Goal: Find specific page/section: Find specific page/section

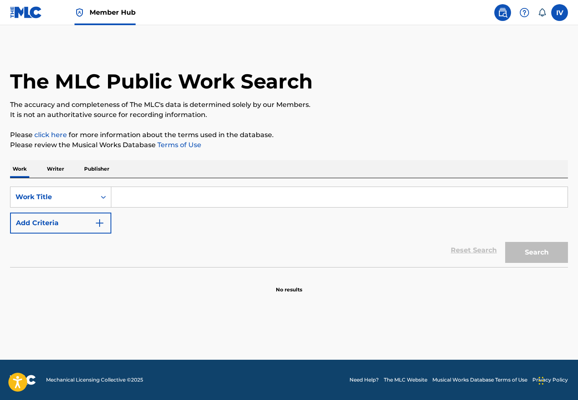
click at [129, 201] on input "Search Form" at bounding box center [339, 197] width 456 height 20
paste input "el poderoso de israel"
type input "el poderoso de israel"
click at [505, 242] on button "Search" at bounding box center [536, 252] width 63 height 21
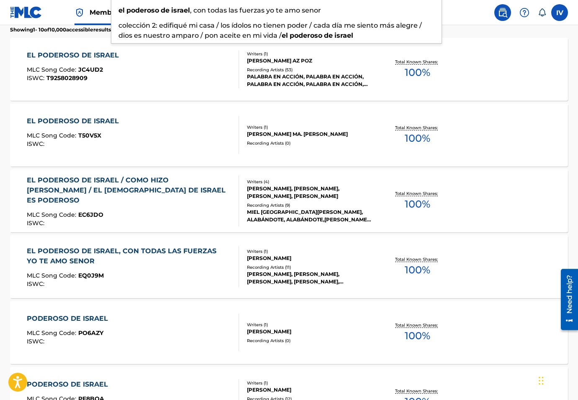
scroll to position [160, 0]
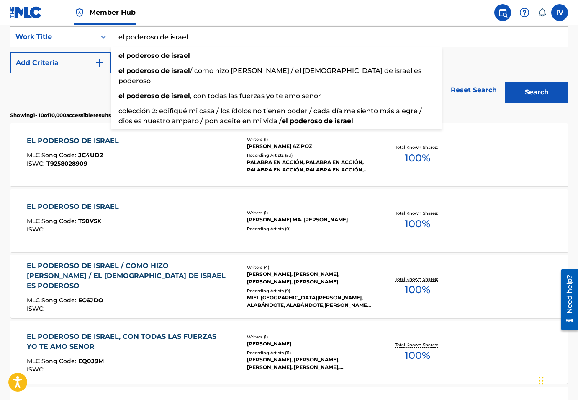
click at [91, 142] on div "EL PODEROSO DE ISRAEL" at bounding box center [75, 141] width 96 height 10
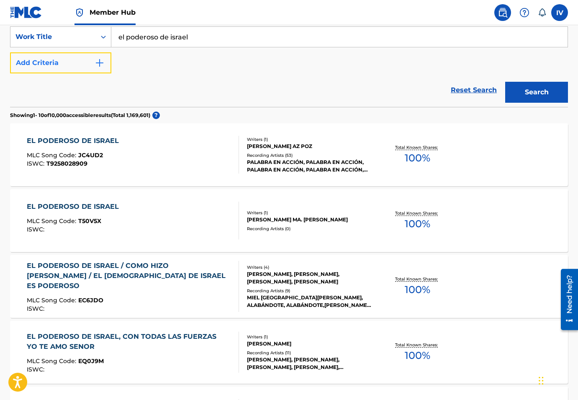
click at [74, 67] on button "Add Criteria" at bounding box center [60, 62] width 101 height 21
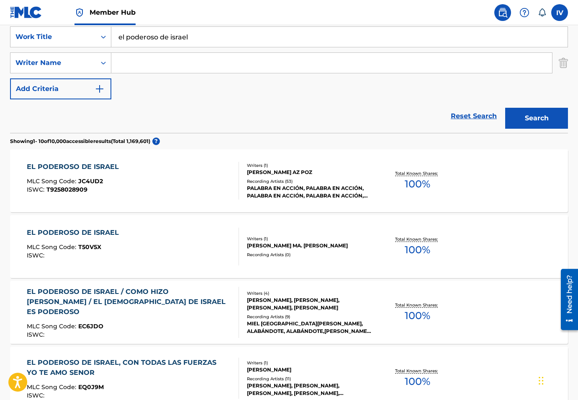
click at [134, 69] on input "Search Form" at bounding box center [331, 63] width 441 height 20
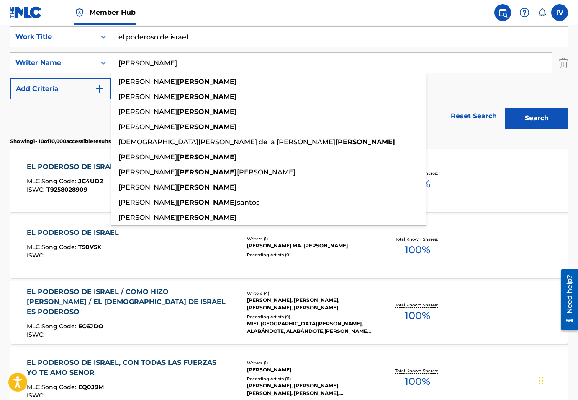
type input "alvarado"
click at [505, 108] on button "Search" at bounding box center [536, 118] width 63 height 21
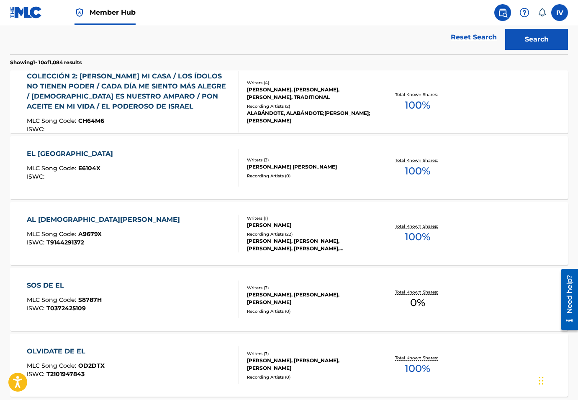
scroll to position [0, 0]
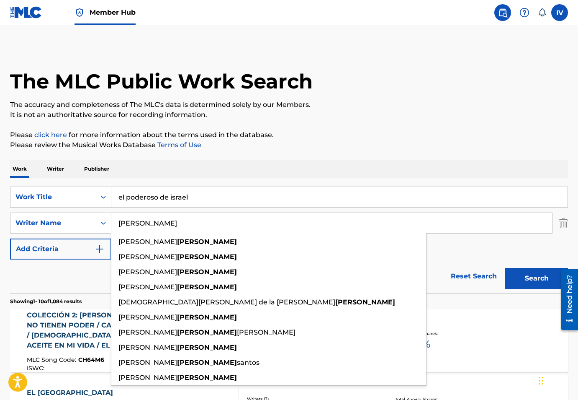
click at [45, 12] on div "Member Hub" at bounding box center [73, 12] width 126 height 25
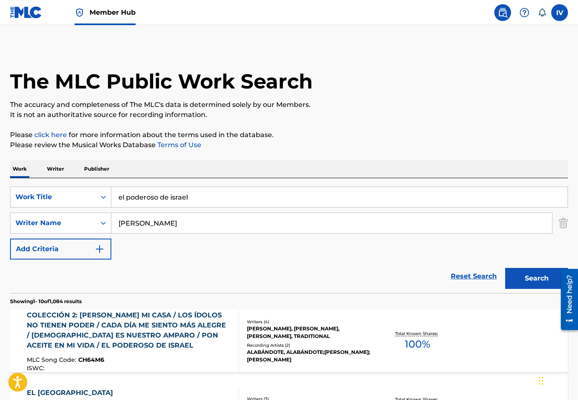
click at [33, 13] on img at bounding box center [26, 12] width 32 height 12
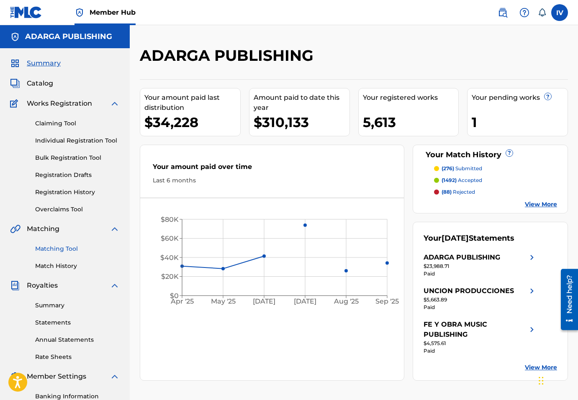
click at [65, 248] on link "Matching Tool" at bounding box center [77, 248] width 85 height 9
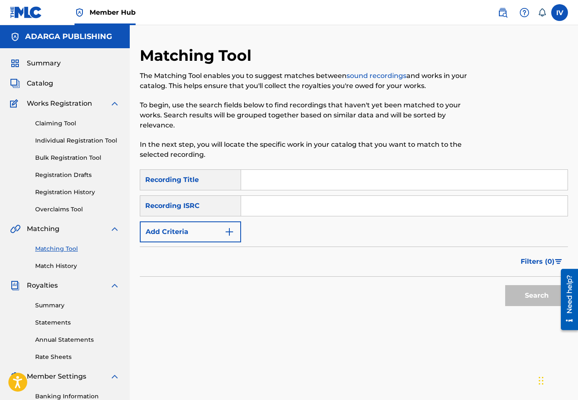
click at [271, 206] on input "Search Form" at bounding box center [404, 206] width 327 height 20
paste input "USHM20885734"
type input "USHM20885734"
click at [505, 285] on button "Search" at bounding box center [536, 295] width 63 height 21
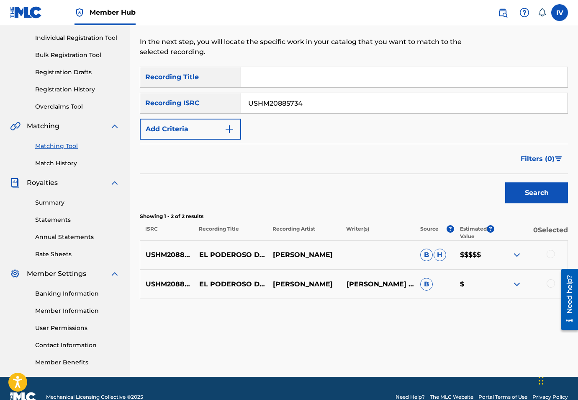
scroll to position [120, 0]
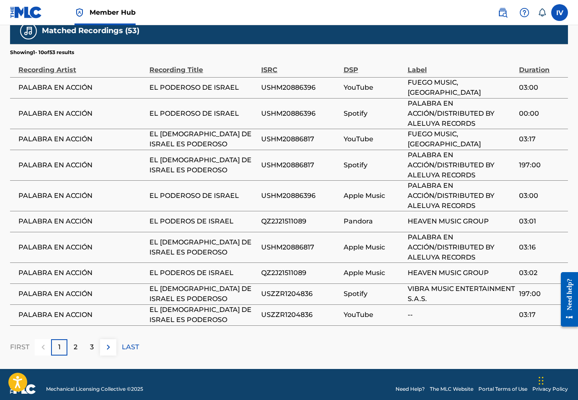
scroll to position [524, 0]
